Goal: Find specific page/section: Find specific page/section

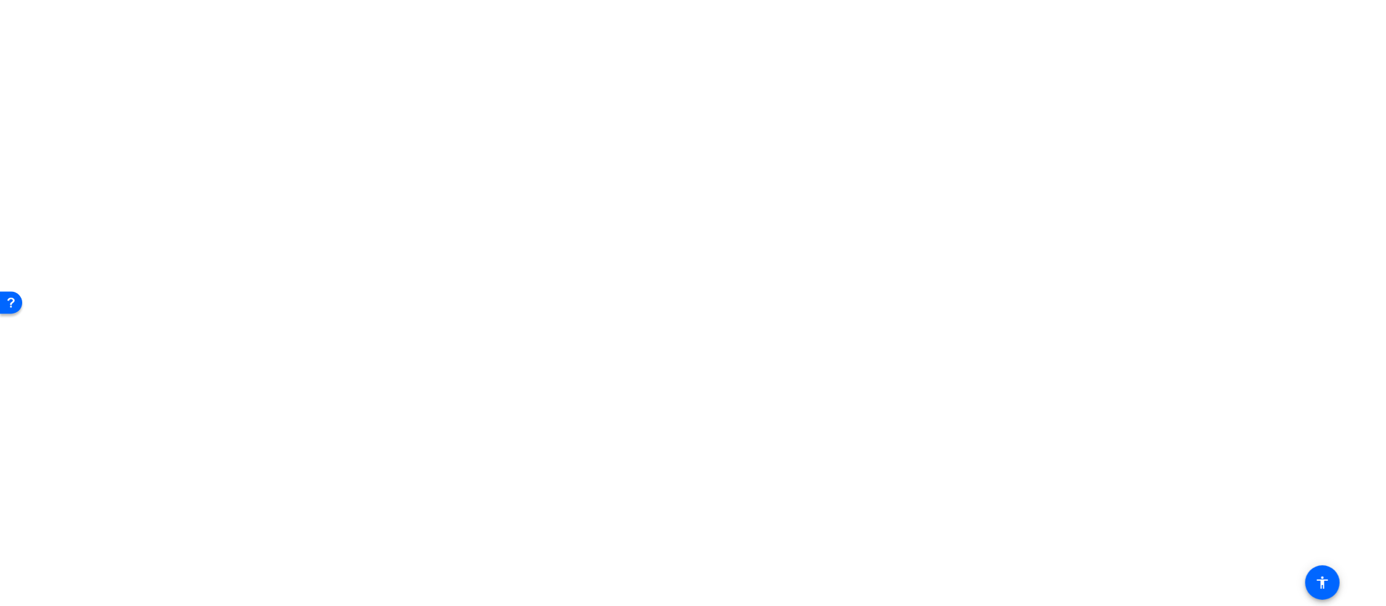
click at [1271, 142] on div at bounding box center [693, 303] width 1386 height 606
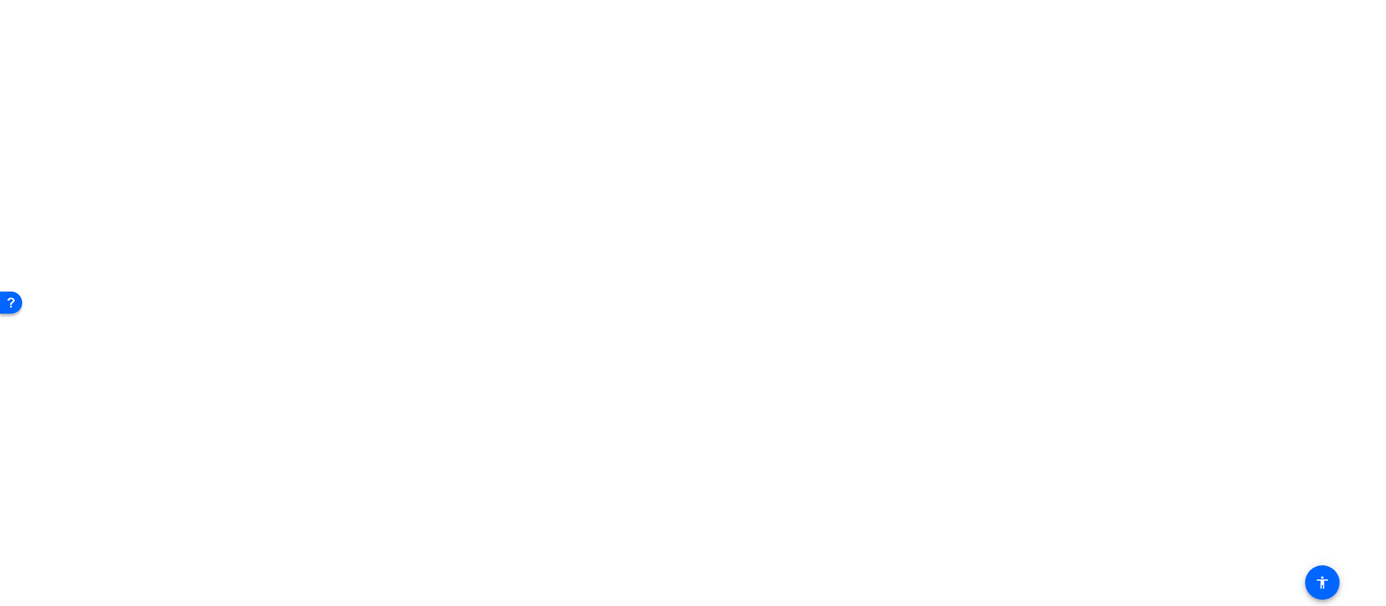
click at [1267, 292] on span "GTM Luxury 2026" at bounding box center [1243, 292] width 62 height 15
